Goal: Task Accomplishment & Management: Complete application form

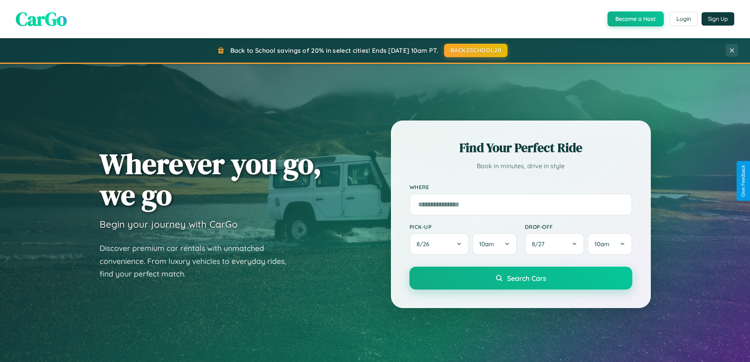
scroll to position [1516, 0]
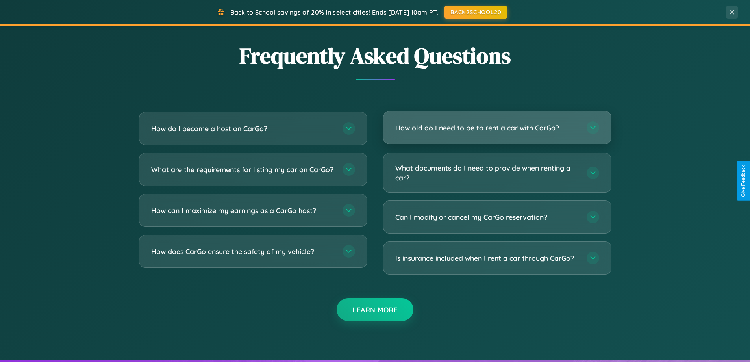
click at [497, 128] on h3 "How old do I need to be to rent a car with CarGo?" at bounding box center [487, 128] width 184 height 10
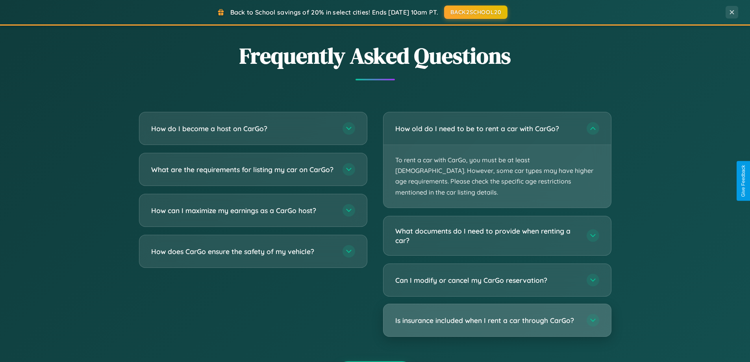
click at [497, 316] on h3 "Is insurance included when I rent a car through CarGo?" at bounding box center [487, 321] width 184 height 10
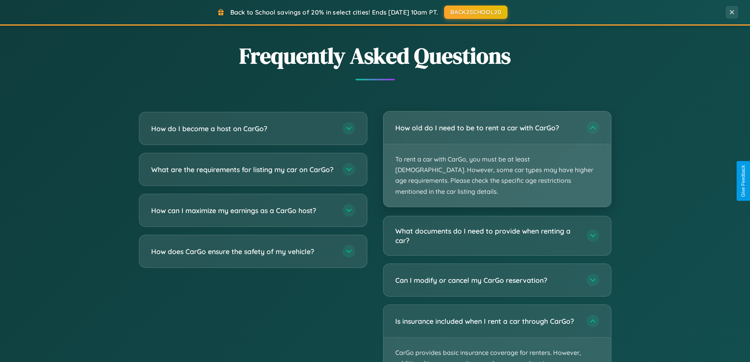
click at [497, 154] on p "To rent a car with CarGo, you must be at least [DEMOGRAPHIC_DATA]. However, som…" at bounding box center [498, 175] width 228 height 63
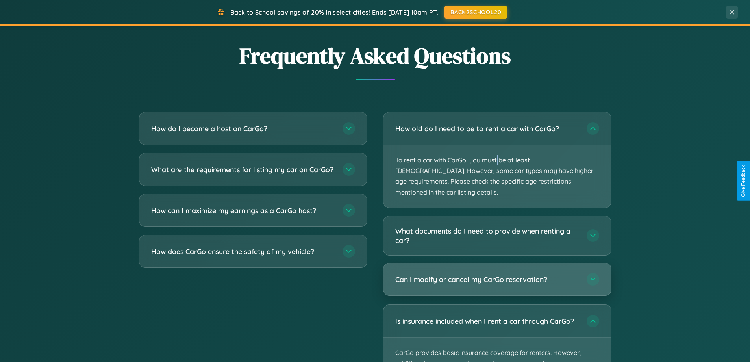
click at [497, 275] on h3 "Can I modify or cancel my CarGo reservation?" at bounding box center [487, 280] width 184 height 10
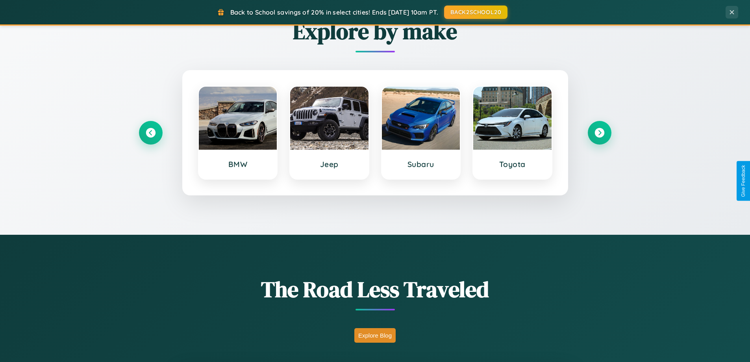
scroll to position [340, 0]
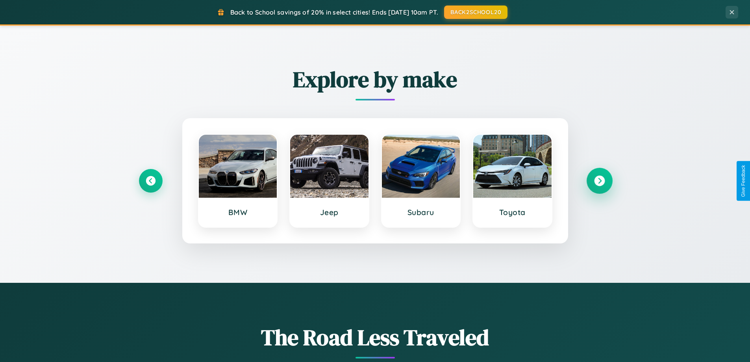
click at [600, 181] on icon at bounding box center [599, 181] width 11 height 11
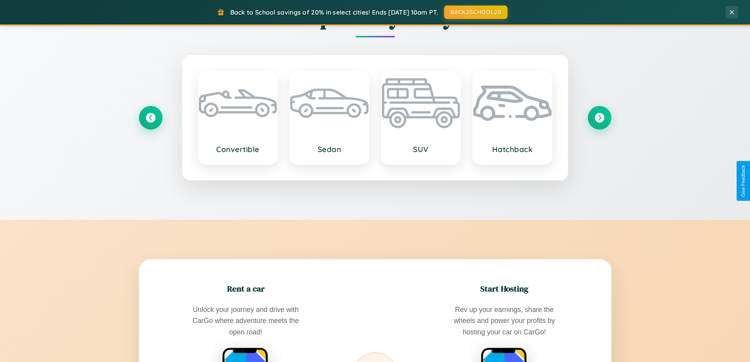
scroll to position [1266, 0]
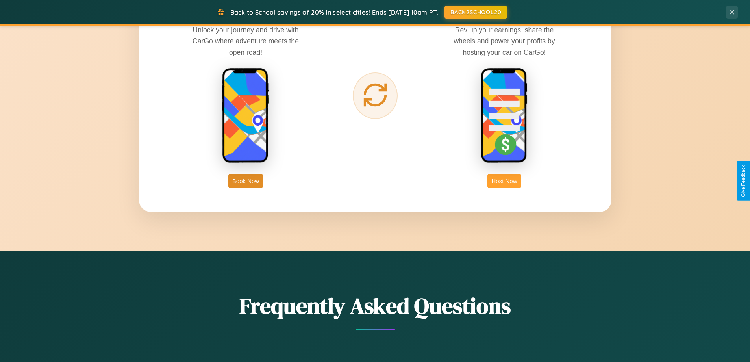
click at [505, 181] on button "Host Now" at bounding box center [504, 181] width 33 height 15
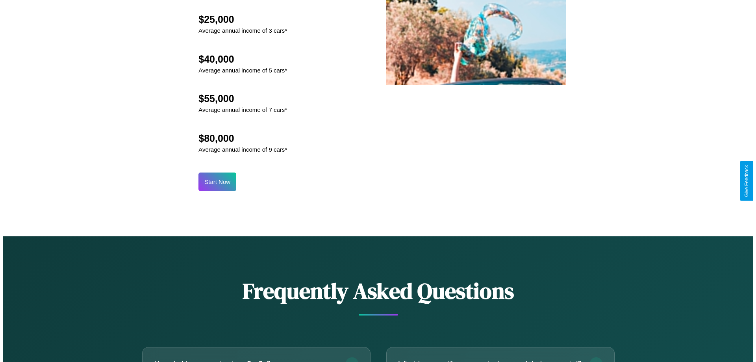
scroll to position [821, 0]
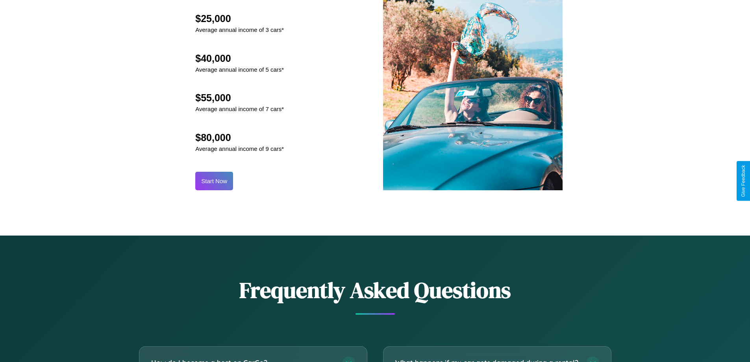
click at [214, 181] on button "Start Now" at bounding box center [214, 181] width 38 height 19
